Goal: Task Accomplishment & Management: Manage account settings

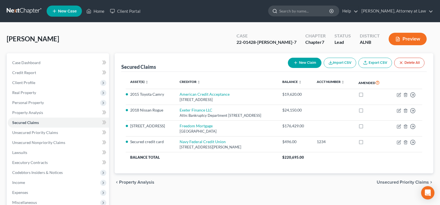
click at [309, 12] on input "search" at bounding box center [304, 11] width 51 height 10
click at [99, 10] on link "Home" at bounding box center [96, 11] width 24 height 10
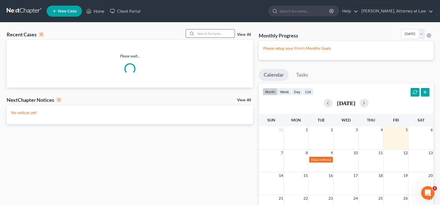
drag, startPoint x: 206, startPoint y: 34, endPoint x: 207, endPoint y: 32, distance: 2.8
click at [207, 34] on input "search" at bounding box center [215, 33] width 39 height 8
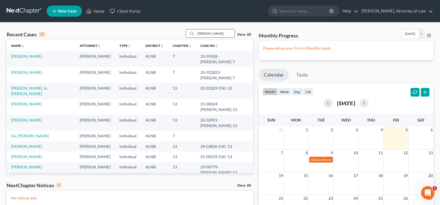
type input "[PERSON_NAME]"
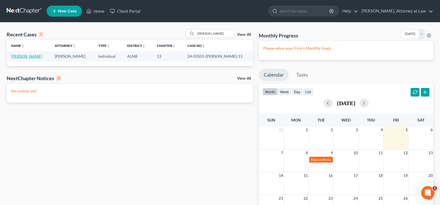
click at [19, 56] on link "[PERSON_NAME]" at bounding box center [26, 56] width 31 height 5
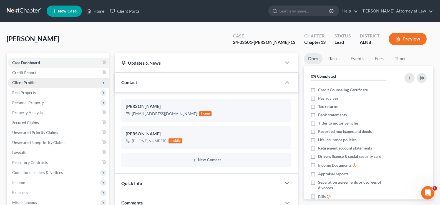
click at [24, 81] on span "Client Profile" at bounding box center [23, 82] width 23 height 5
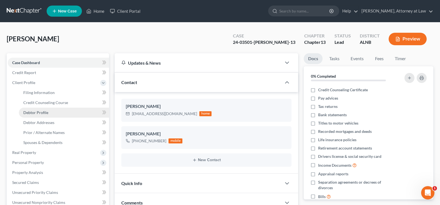
click at [37, 113] on span "Debtor Profile" at bounding box center [35, 112] width 25 height 5
select select "0"
select select "2"
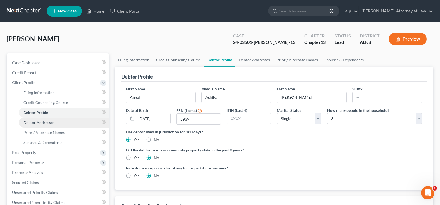
click at [44, 123] on span "Debtor Addresses" at bounding box center [38, 122] width 31 height 5
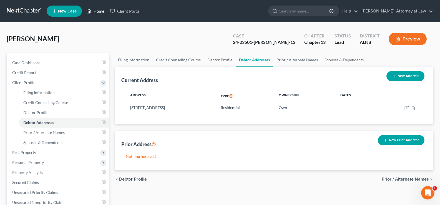
drag, startPoint x: 98, startPoint y: 11, endPoint x: 103, endPoint y: 12, distance: 4.5
click at [99, 11] on link "Home" at bounding box center [96, 11] width 24 height 10
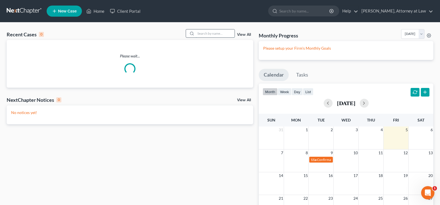
click at [201, 33] on input "search" at bounding box center [215, 33] width 39 height 8
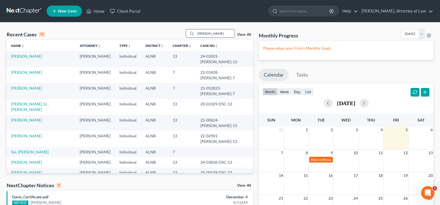
type input "[PERSON_NAME]"
